Goal: Transaction & Acquisition: Subscribe to service/newsletter

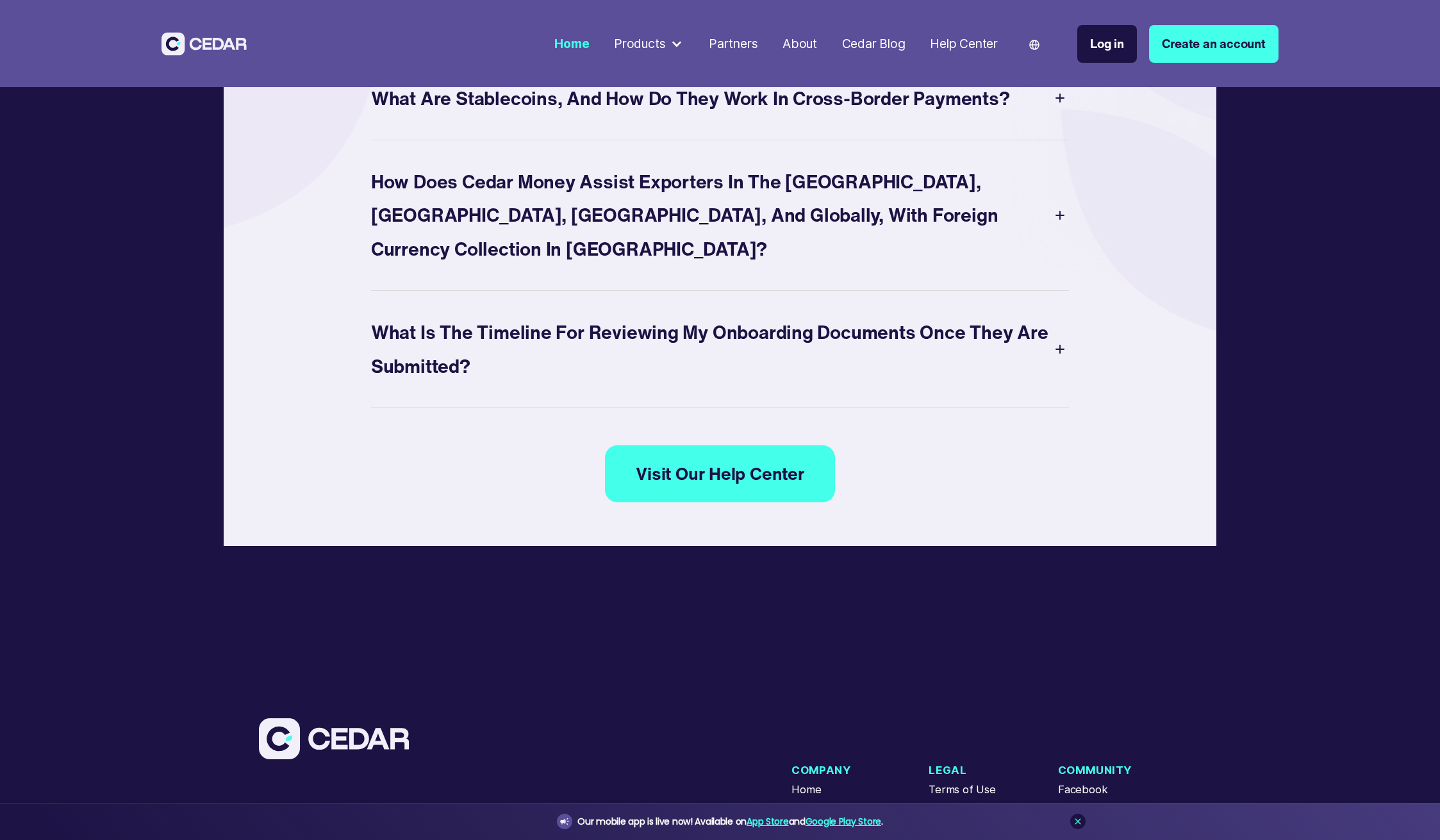
scroll to position [7493, 0]
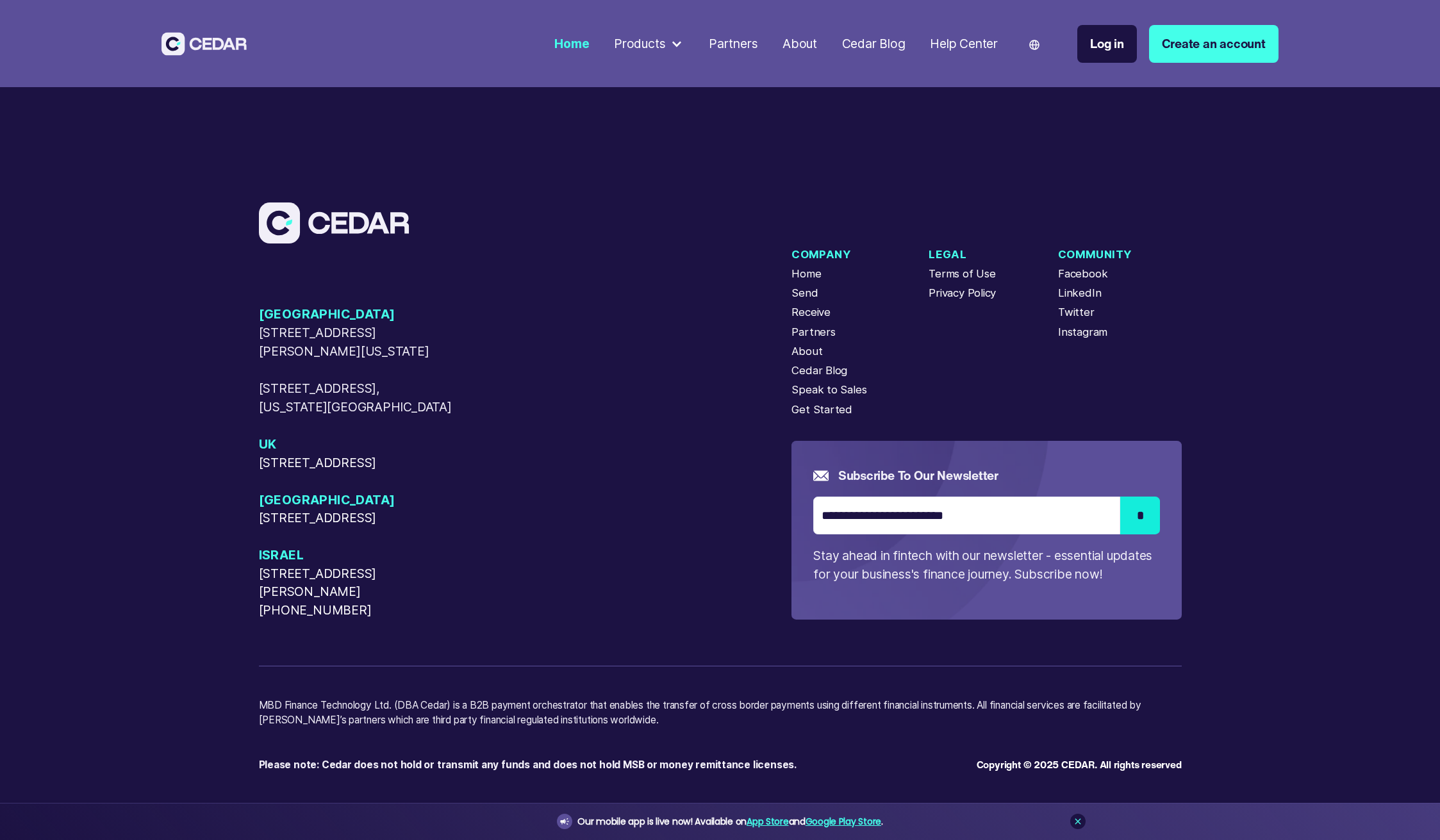
click at [1205, 51] on link "Create an account" at bounding box center [1214, 44] width 129 height 37
click at [1086, 48] on link "Log in" at bounding box center [1107, 44] width 60 height 37
click at [723, 305] on div "USA [STREET_ADDRESS][GEOGRAPHIC_DATA][PERSON_NAME][US_STATE][STREET_ADDRESS][US…" at bounding box center [525, 462] width 533 height 314
click at [937, 292] on div "Privacy Policy" at bounding box center [962, 292] width 67 height 16
click at [939, 271] on div "Terms of Use" at bounding box center [961, 273] width 67 height 16
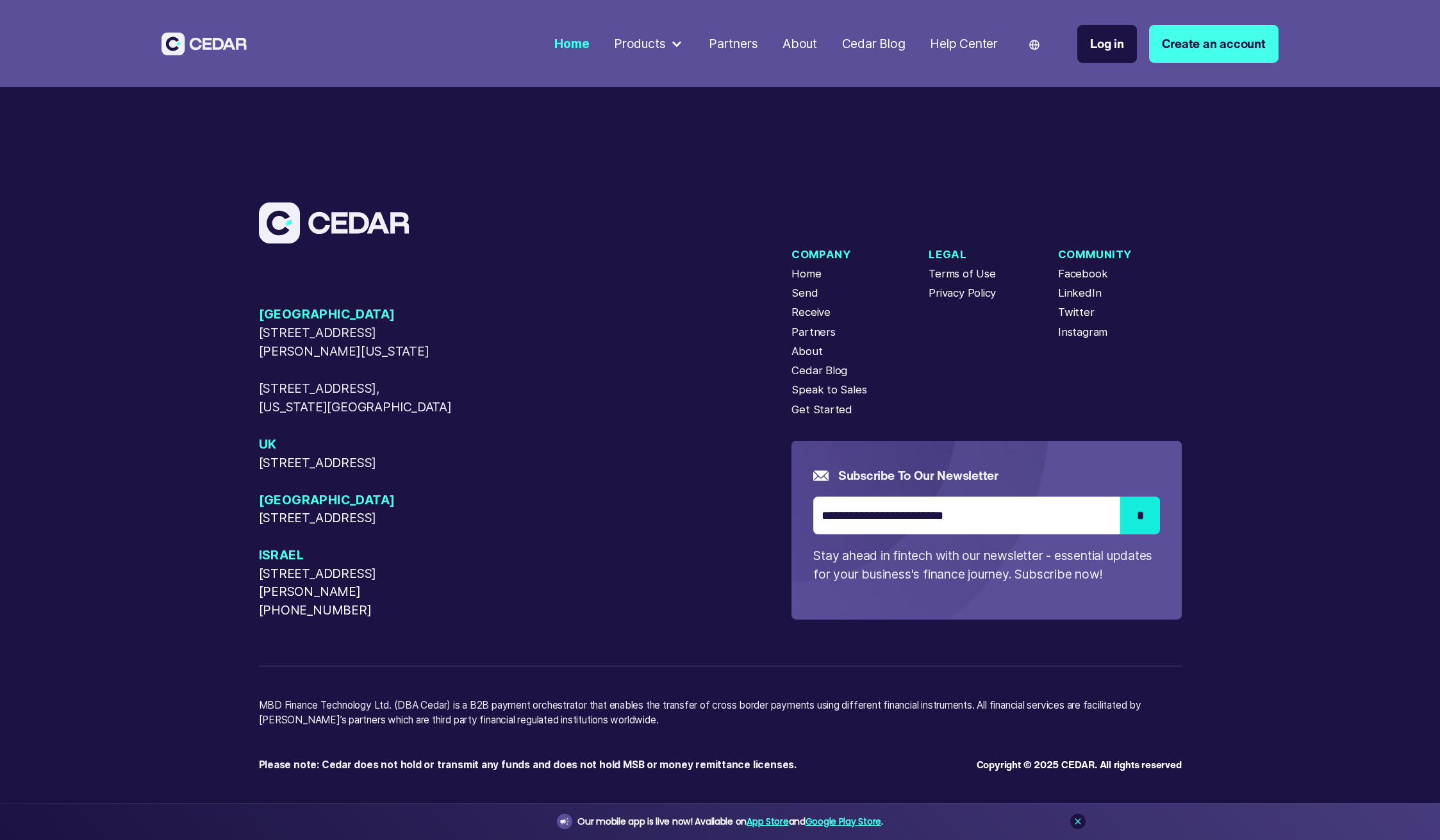
type input "******"
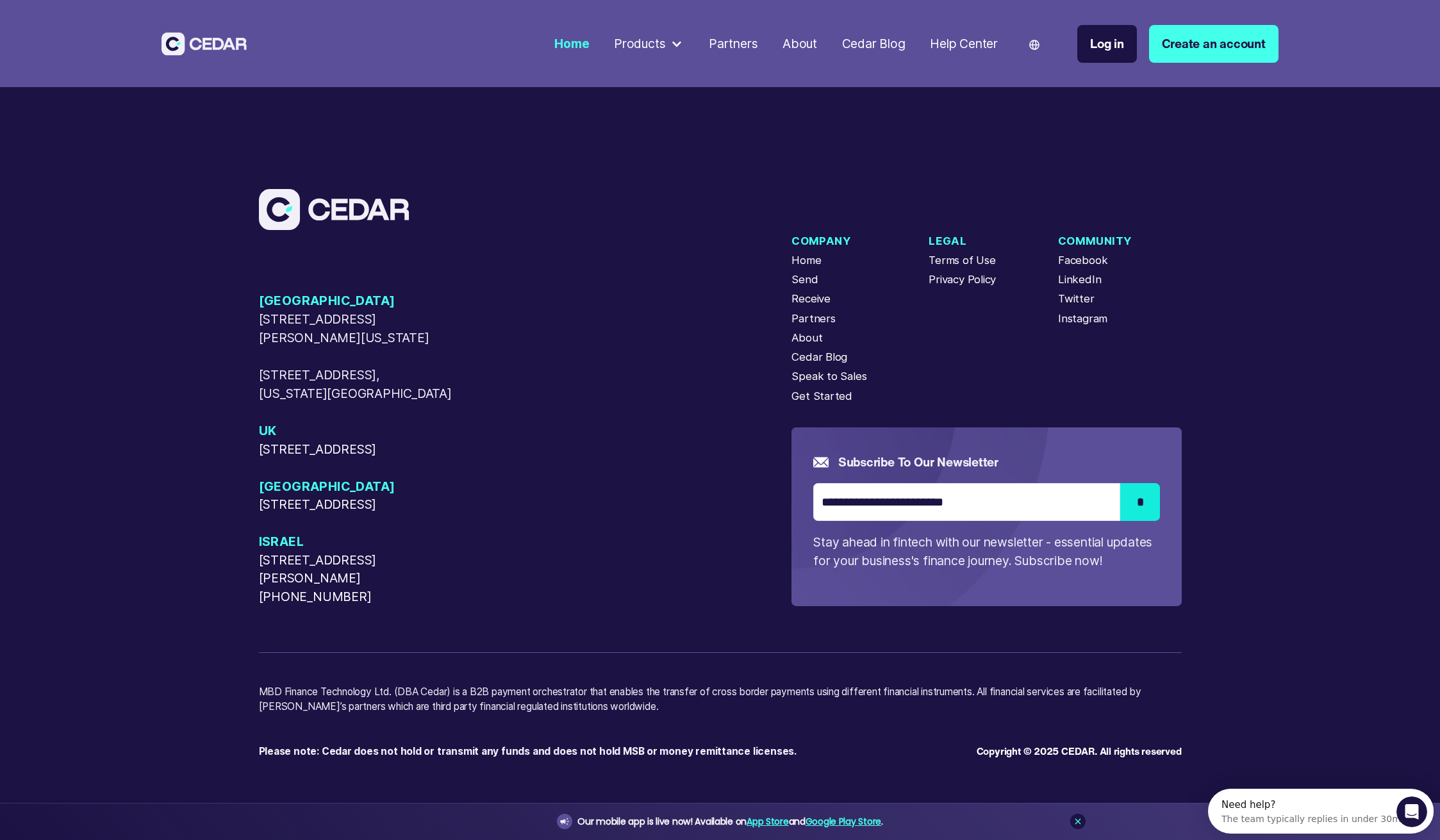
scroll to position [0, 0]
